Goal: Find contact information: Find contact information

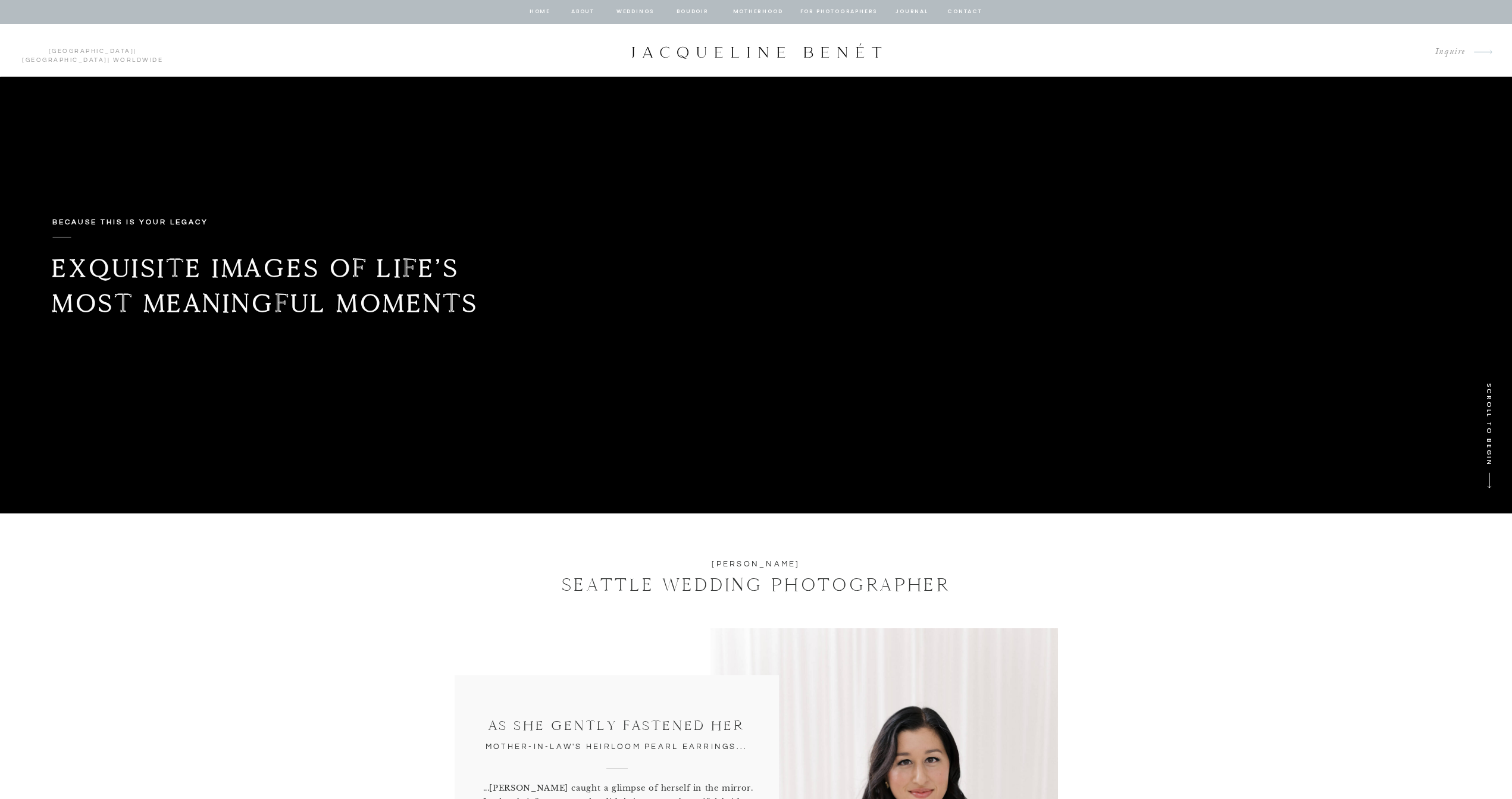
click at [952, 7] on nav "contact" at bounding box center [965, 12] width 38 height 11
click at [958, 8] on nav "contact" at bounding box center [965, 12] width 38 height 11
click at [966, 9] on nav "contact" at bounding box center [965, 12] width 38 height 11
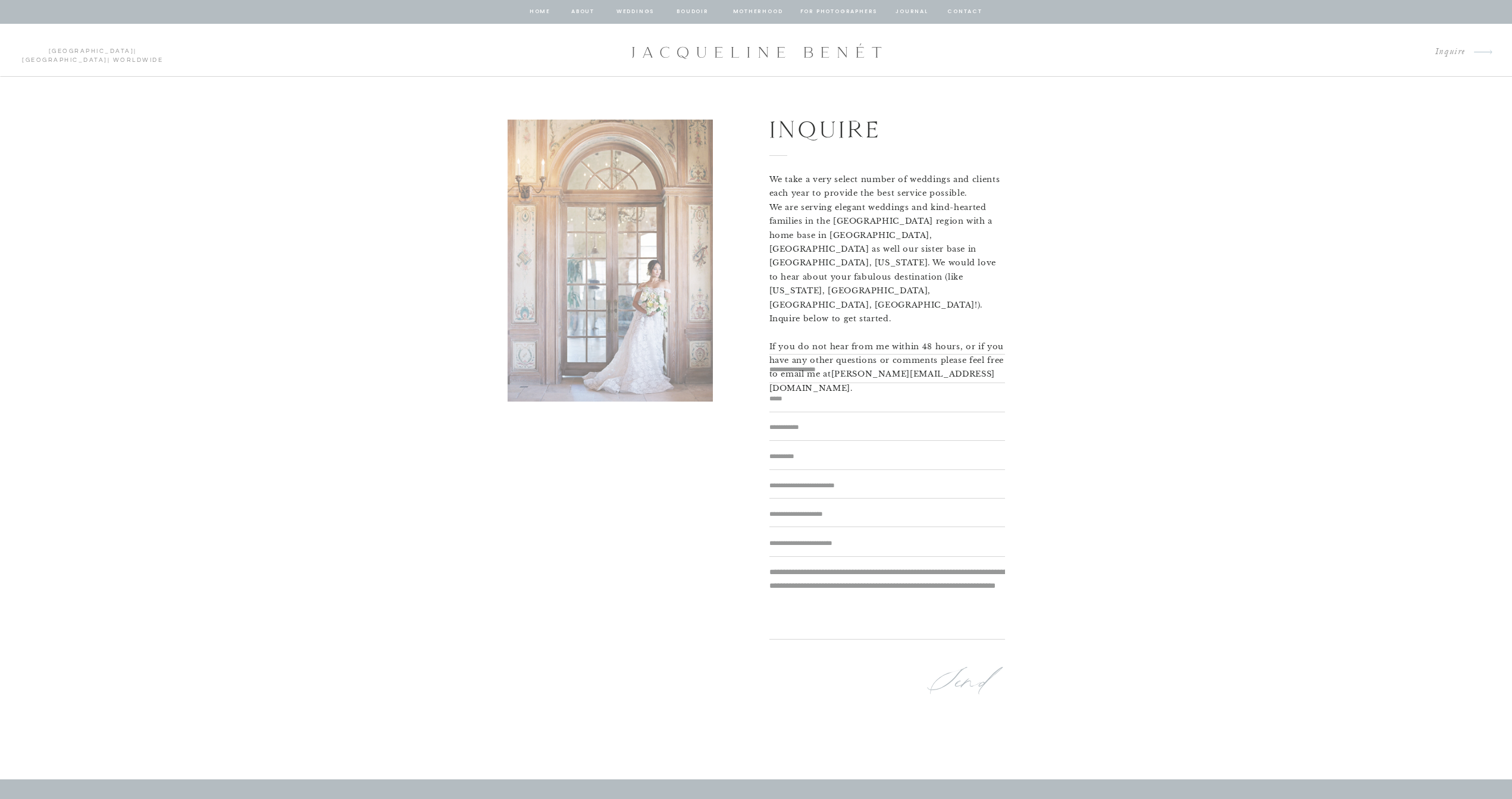
click at [962, 11] on nav "contact" at bounding box center [965, 12] width 38 height 11
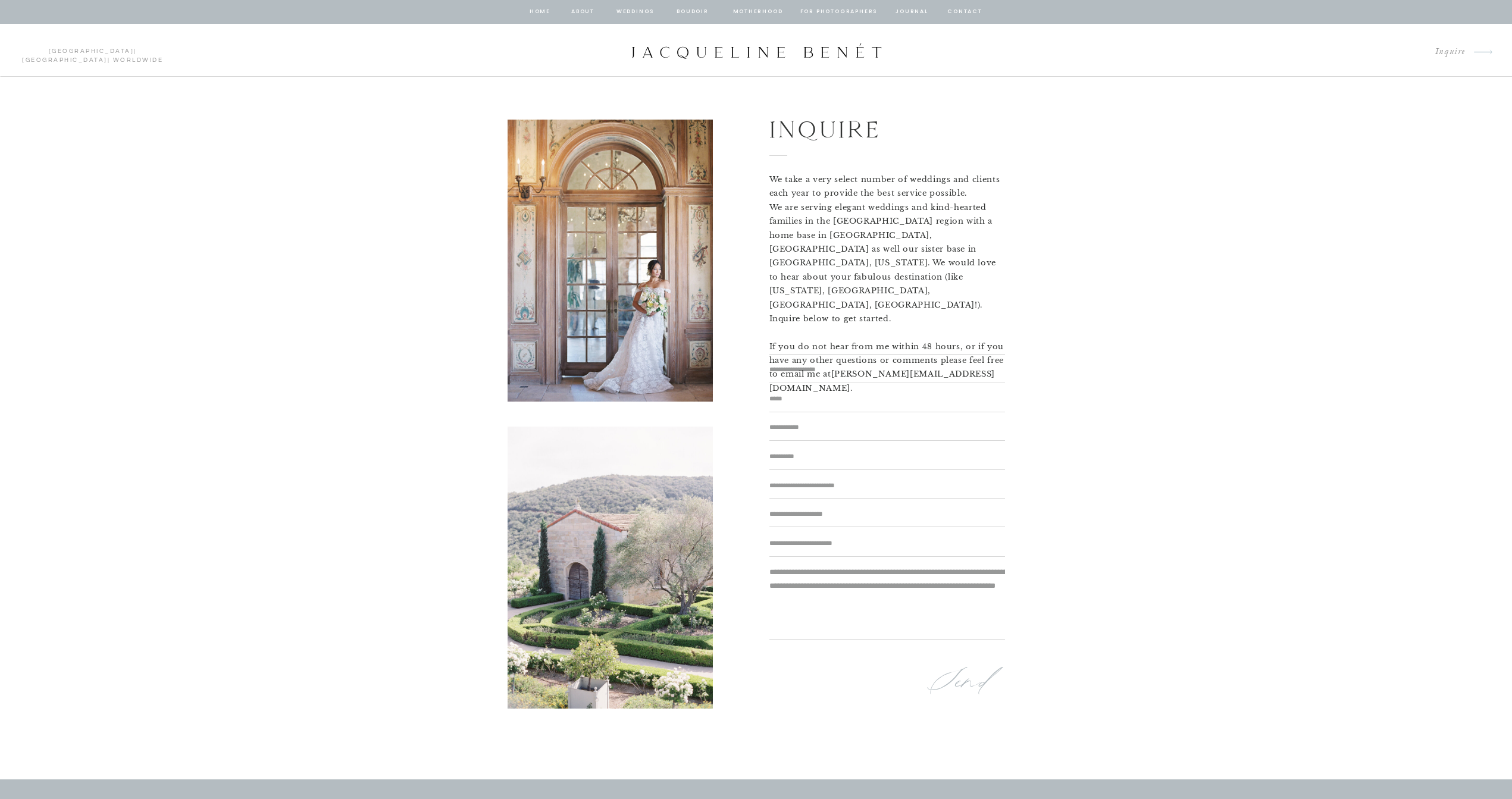
drag, startPoint x: 957, startPoint y: 333, endPoint x: 834, endPoint y: 335, distance: 123.0
click at [834, 335] on p "We take a very select number of weddings and clients each year to provide the b…" at bounding box center [887, 254] width 236 height 164
click at [1117, 301] on div "HOME ABOUT Weddings BOUDOIR Motherhood for photographers journal arrow INQUIRE …" at bounding box center [756, 800] width 1512 height 1599
